Goal: Information Seeking & Learning: Learn about a topic

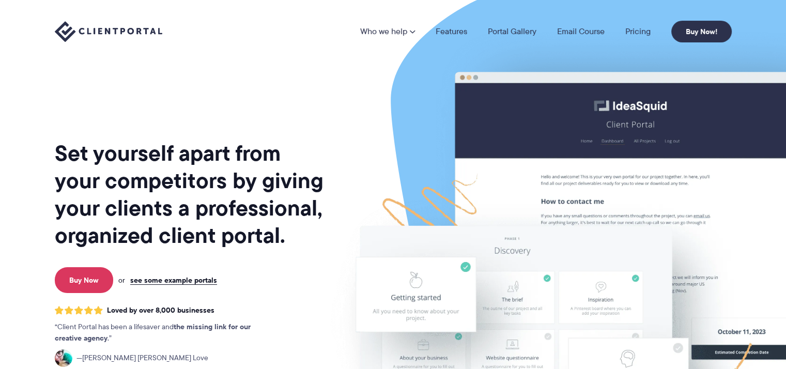
click at [633, 43] on div "Who we help Who we help View pricing Agencies See how Client Portal can help gi…" at bounding box center [393, 31] width 786 height 63
click at [649, 27] on link "Pricing" at bounding box center [638, 31] width 25 height 8
